Goal: Task Accomplishment & Management: Complete application form

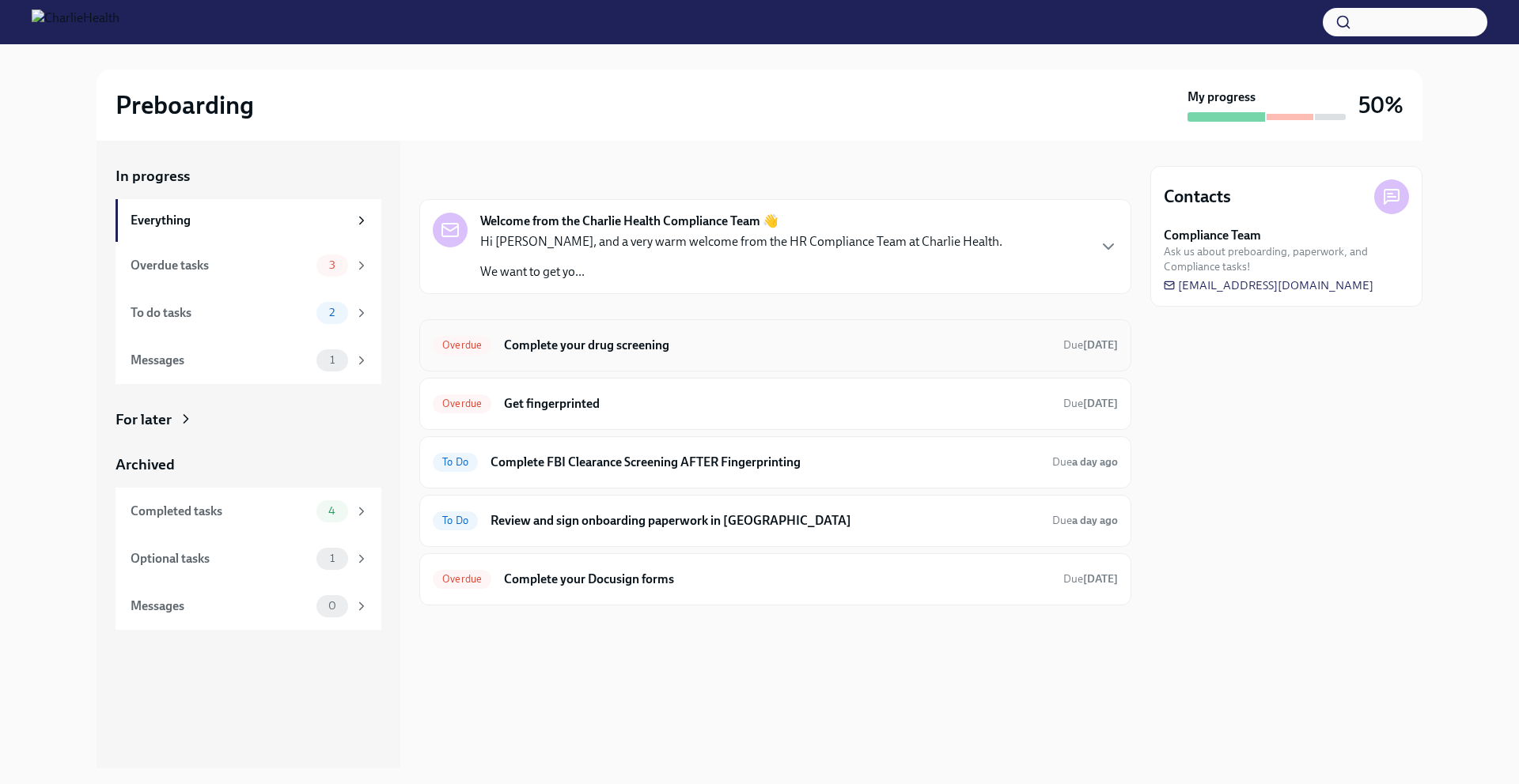
click at [805, 347] on h6 "Complete your drug screening" at bounding box center [777, 345] width 547 height 17
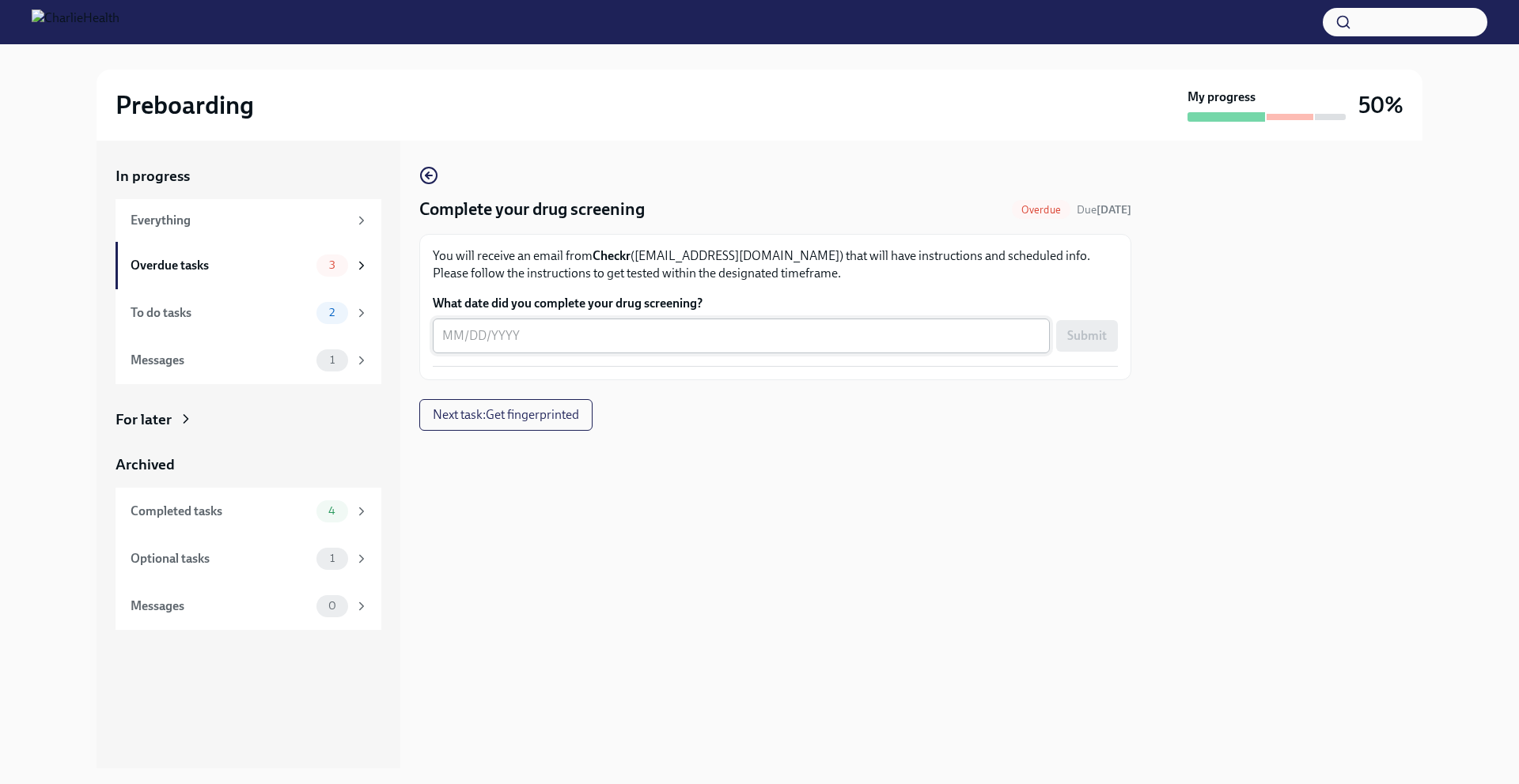
click at [451, 336] on textarea "What date did you complete your drug screening?" at bounding box center [741, 336] width 598 height 19
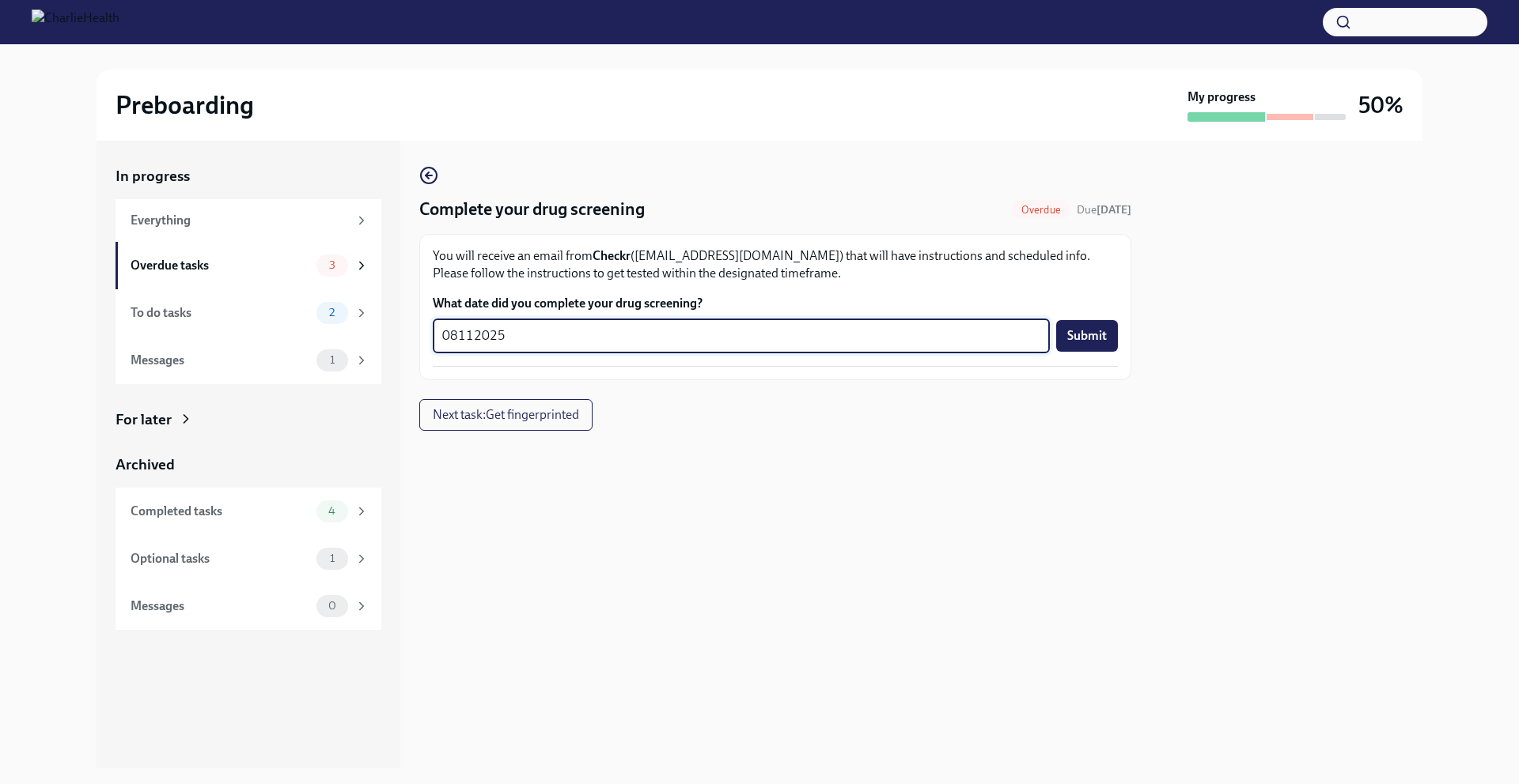
click at [458, 338] on textarea "08112025" at bounding box center [741, 336] width 598 height 19
type textarea "[DATE]"
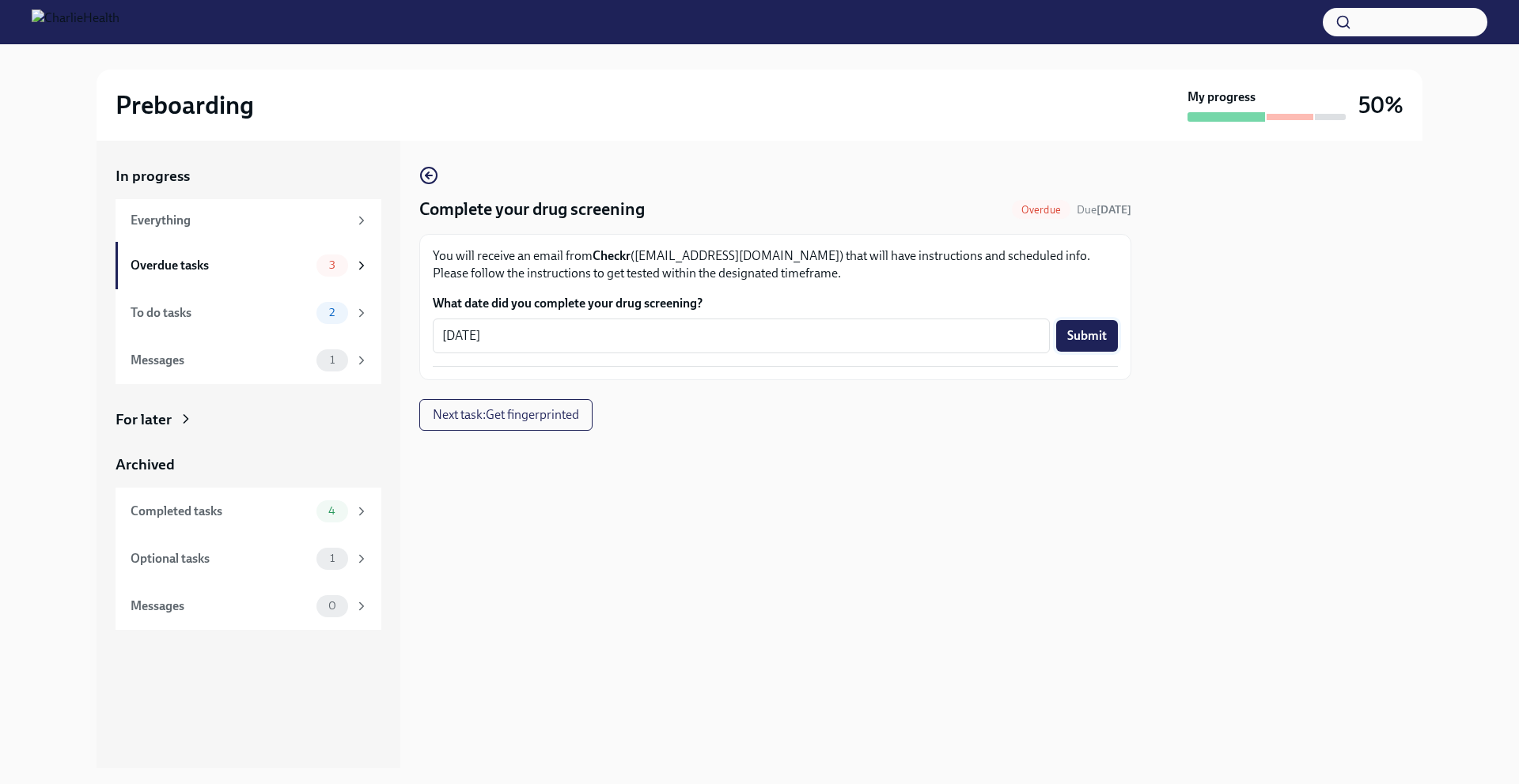
click at [1082, 335] on span "Submit" at bounding box center [1087, 336] width 40 height 15
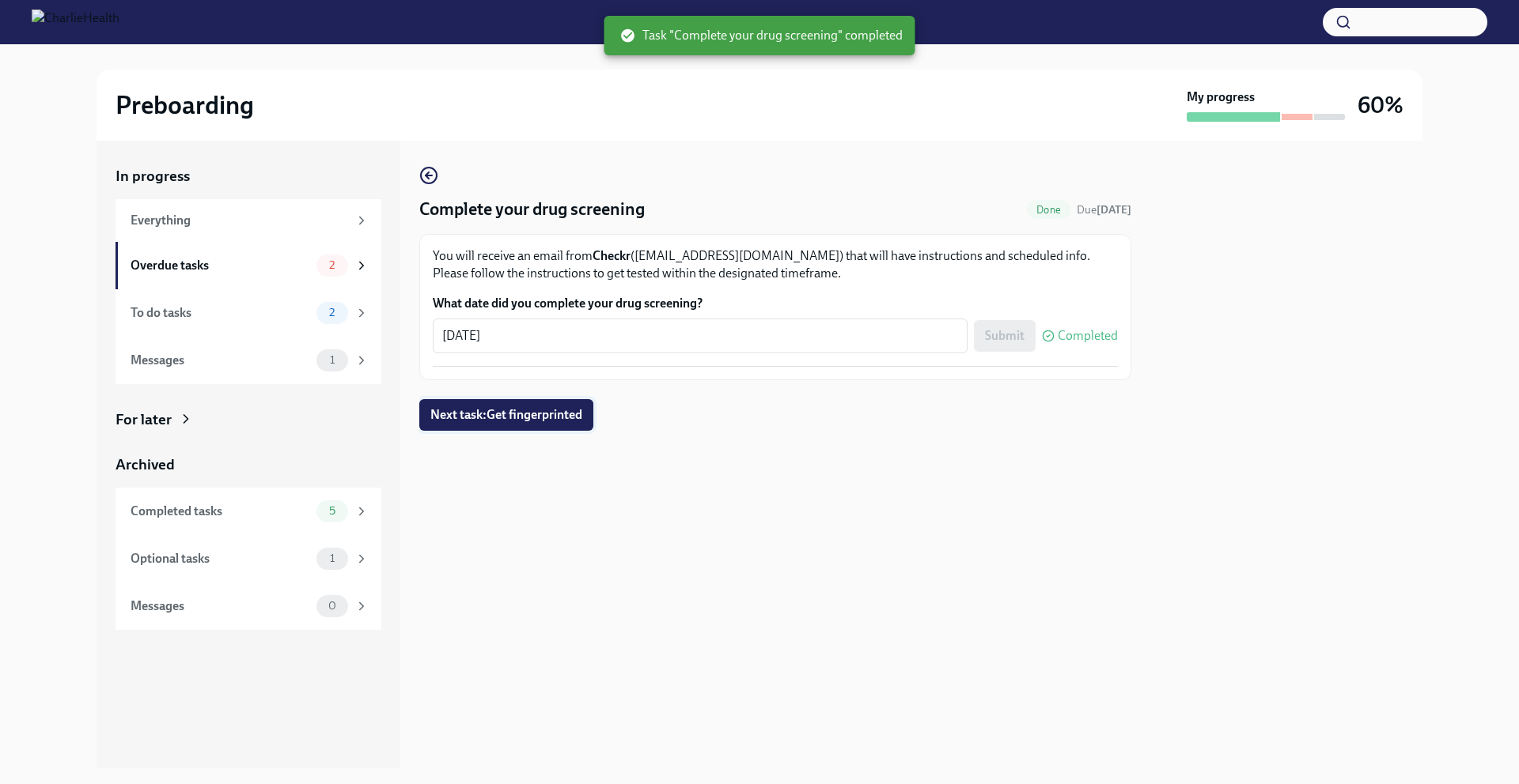
click at [555, 415] on span "Next task : Get fingerprinted" at bounding box center [506, 414] width 152 height 15
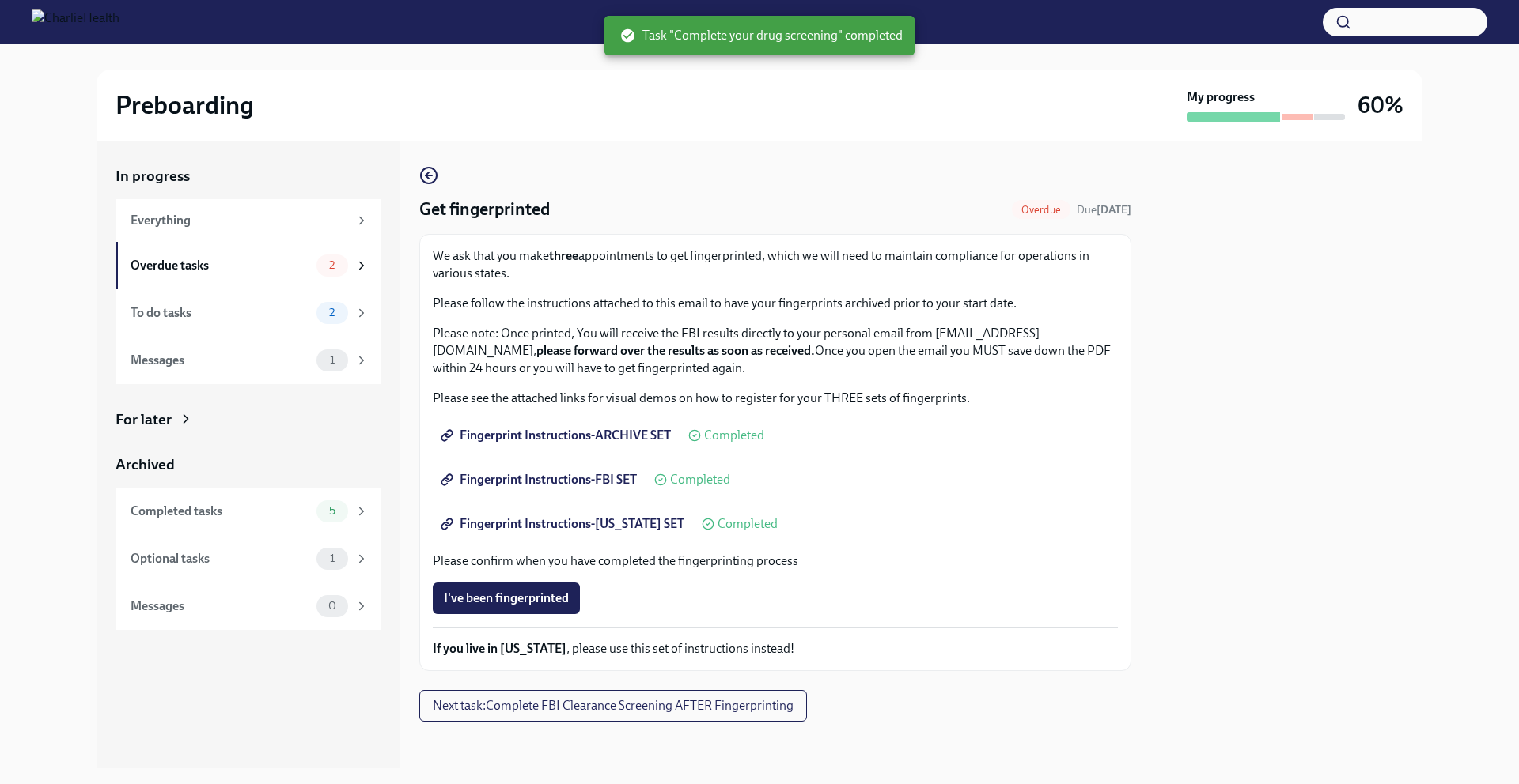
scroll to position [4, 0]
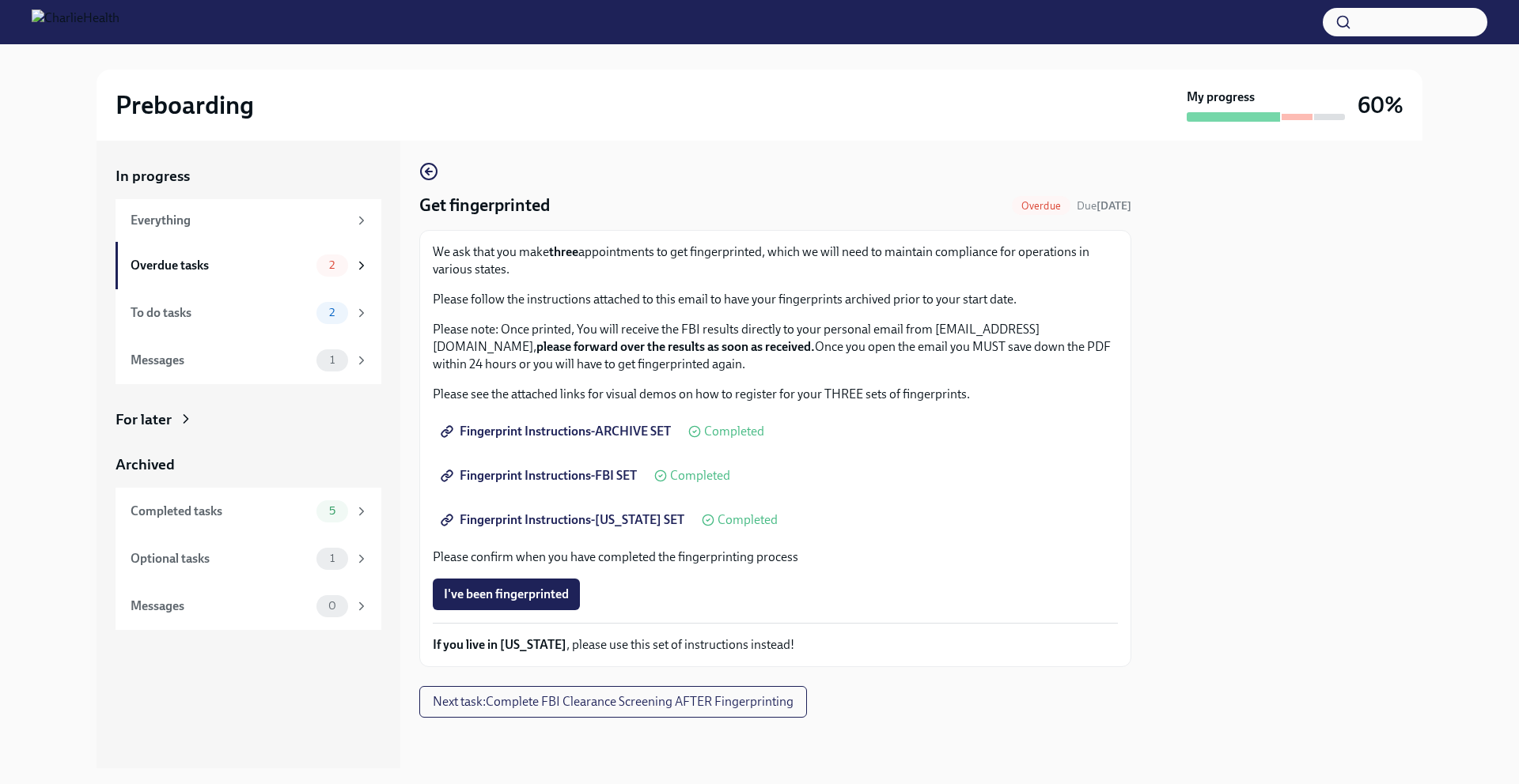
click at [635, 434] on span "Fingerprint Instructions-ARCHIVE SET" at bounding box center [557, 431] width 227 height 15
click at [550, 594] on span "I've been fingerprinted" at bounding box center [506, 594] width 125 height 15
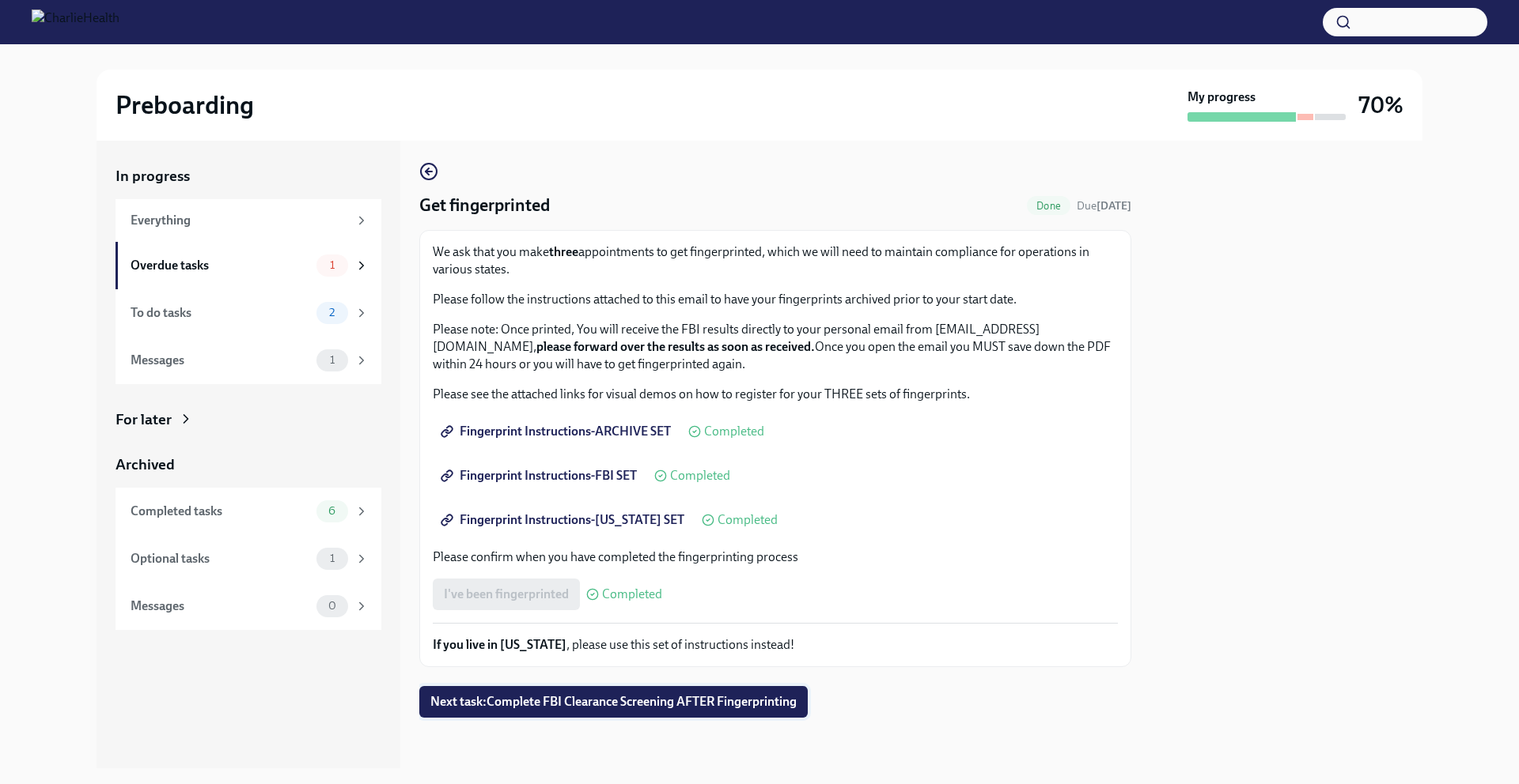
click at [763, 704] on span "Next task : Complete FBI Clearance Screening AFTER Fingerprinting" at bounding box center [613, 702] width 367 height 15
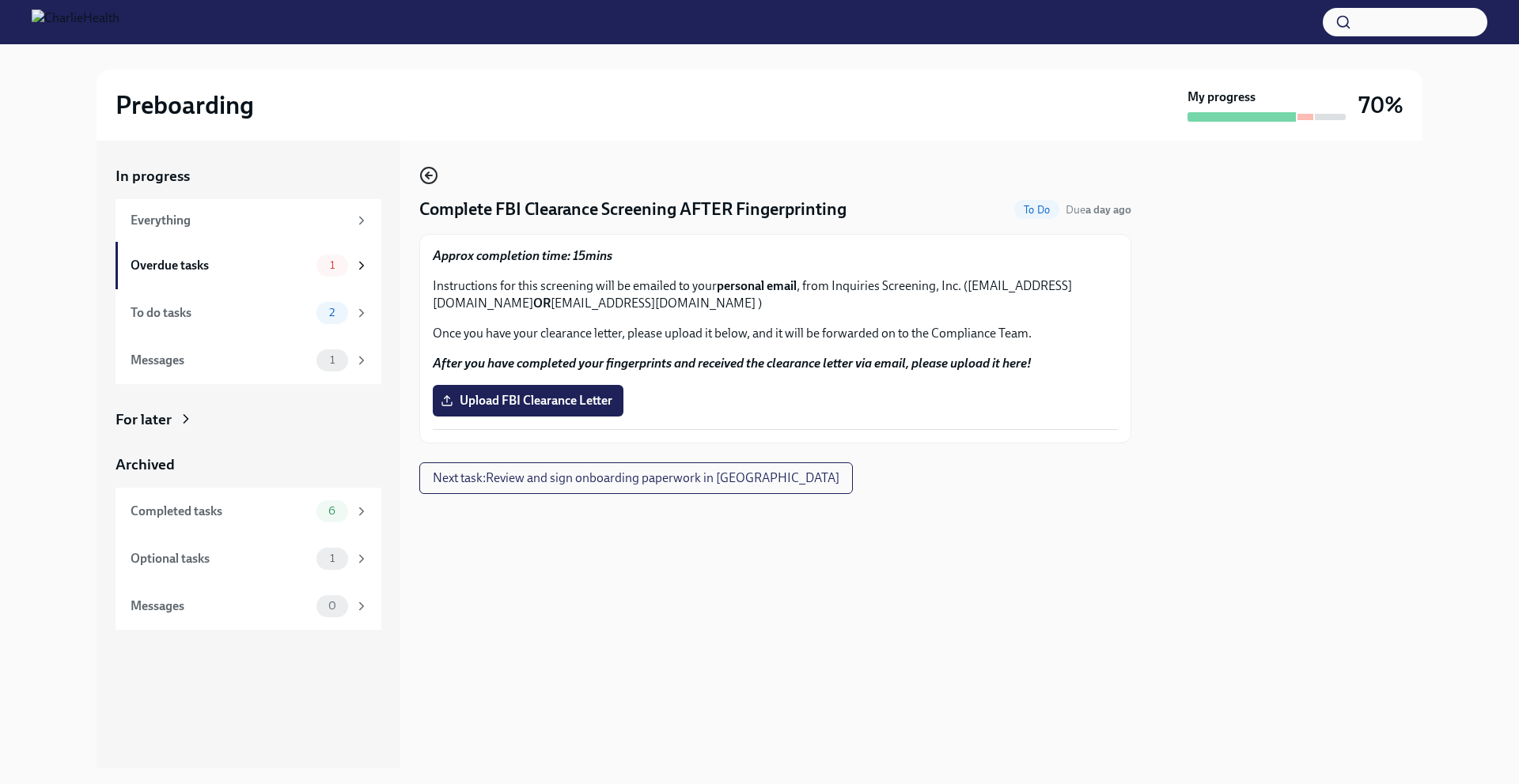
click at [432, 171] on icon "button" at bounding box center [428, 175] width 19 height 19
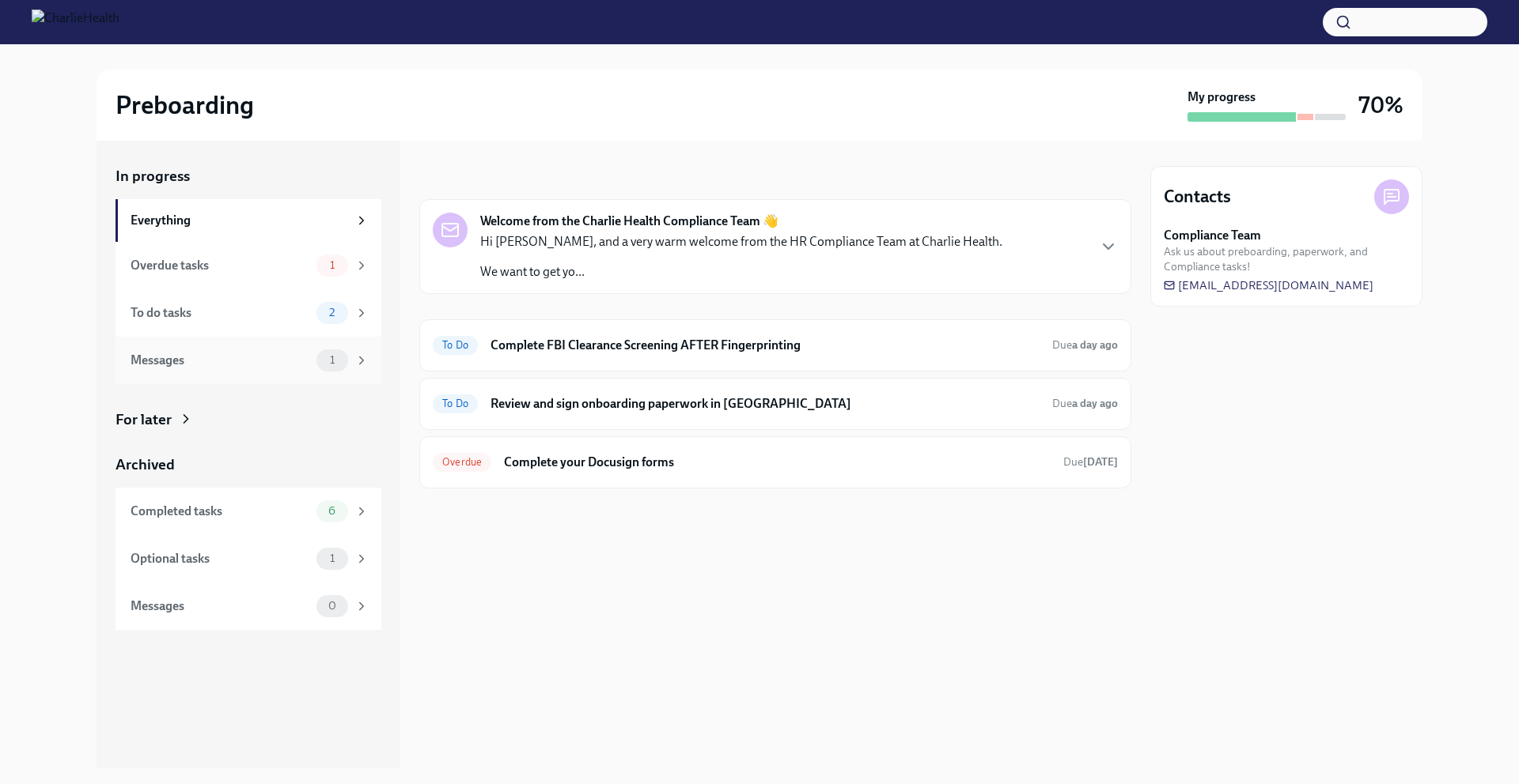
click at [245, 359] on div "Messages" at bounding box center [220, 360] width 180 height 17
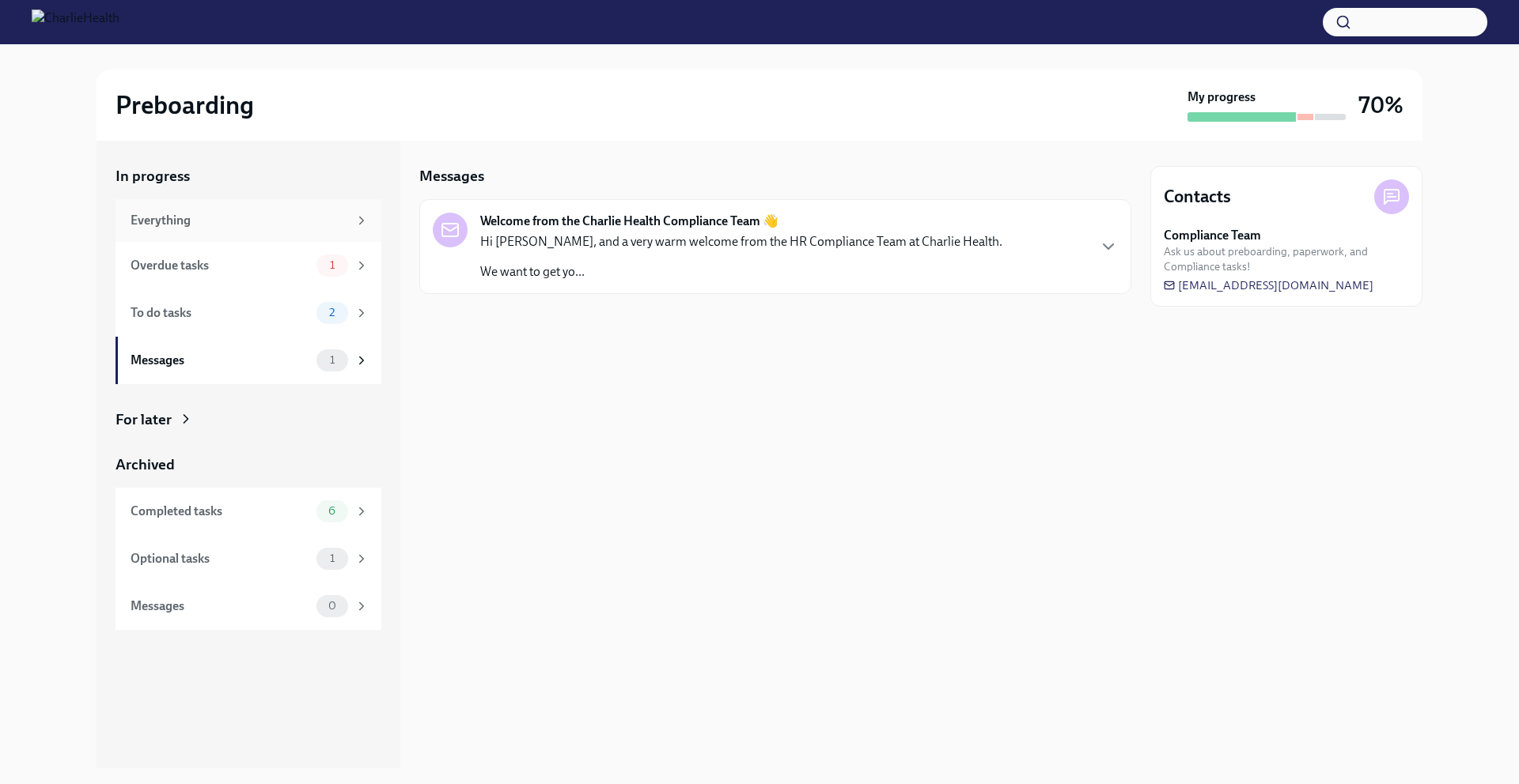
click at [277, 225] on div "Everything" at bounding box center [240, 220] width 218 height 17
